Goal: Information Seeking & Learning: Learn about a topic

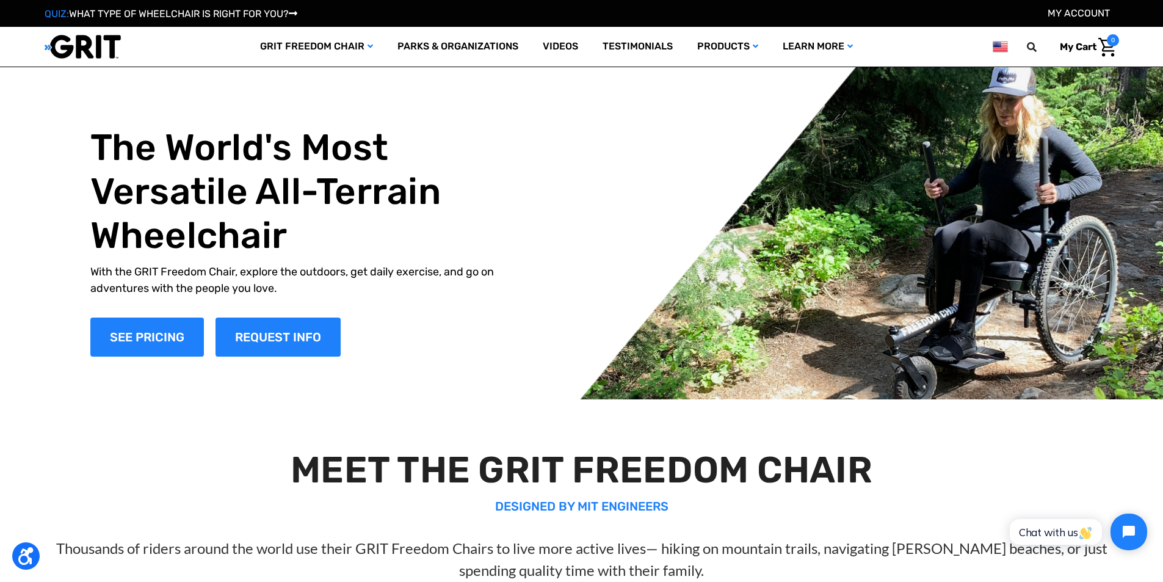
drag, startPoint x: 370, startPoint y: 286, endPoint x: 357, endPoint y: 219, distance: 68.4
click at [371, 286] on p "With the GRIT Freedom Chair, explore the outdoors, get daily exercise, and go o…" at bounding box center [305, 280] width 431 height 33
drag, startPoint x: 189, startPoint y: 80, endPoint x: 192, endPoint y: 67, distance: 13.2
click at [190, 80] on img at bounding box center [581, 233] width 1163 height 332
click at [558, 47] on link "Videos" at bounding box center [561, 47] width 60 height 40
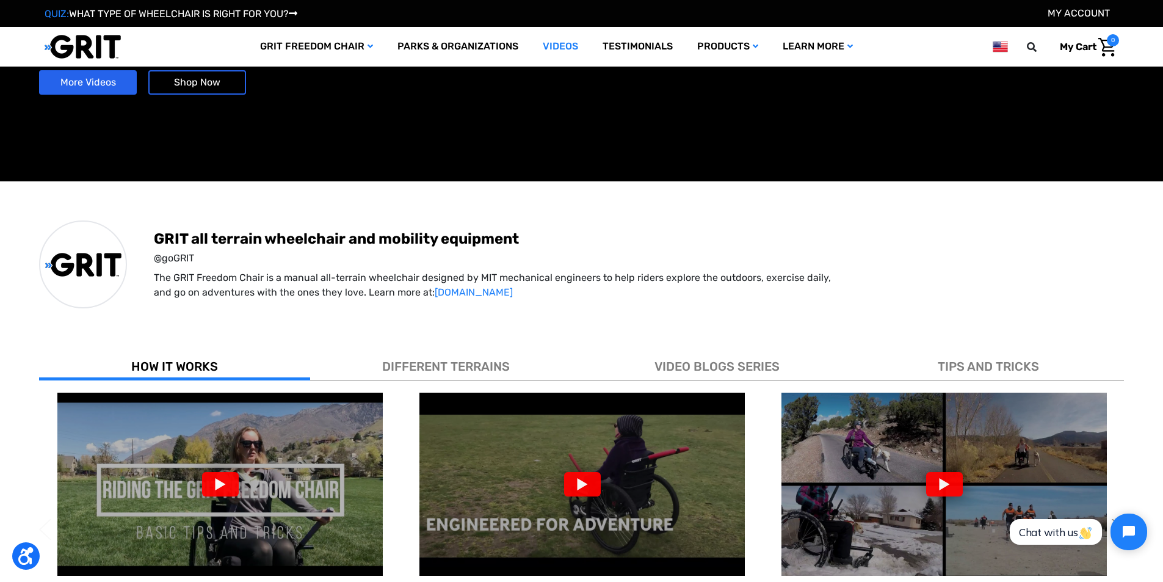
scroll to position [122, 0]
